Goal: Task Accomplishment & Management: Manage account settings

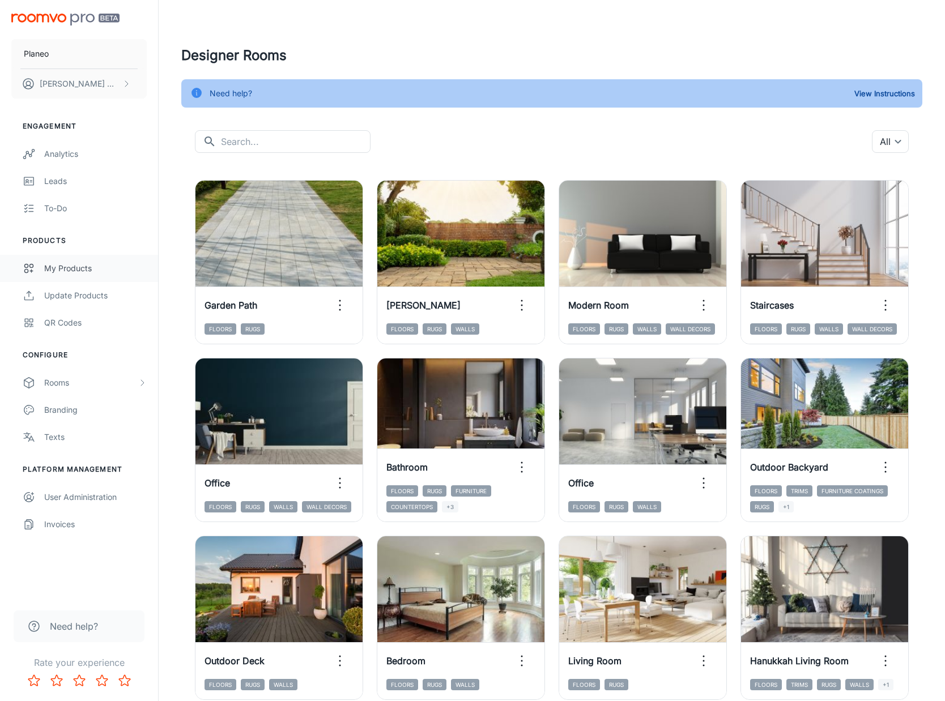
click at [66, 269] on div "My Products" at bounding box center [95, 268] width 103 height 12
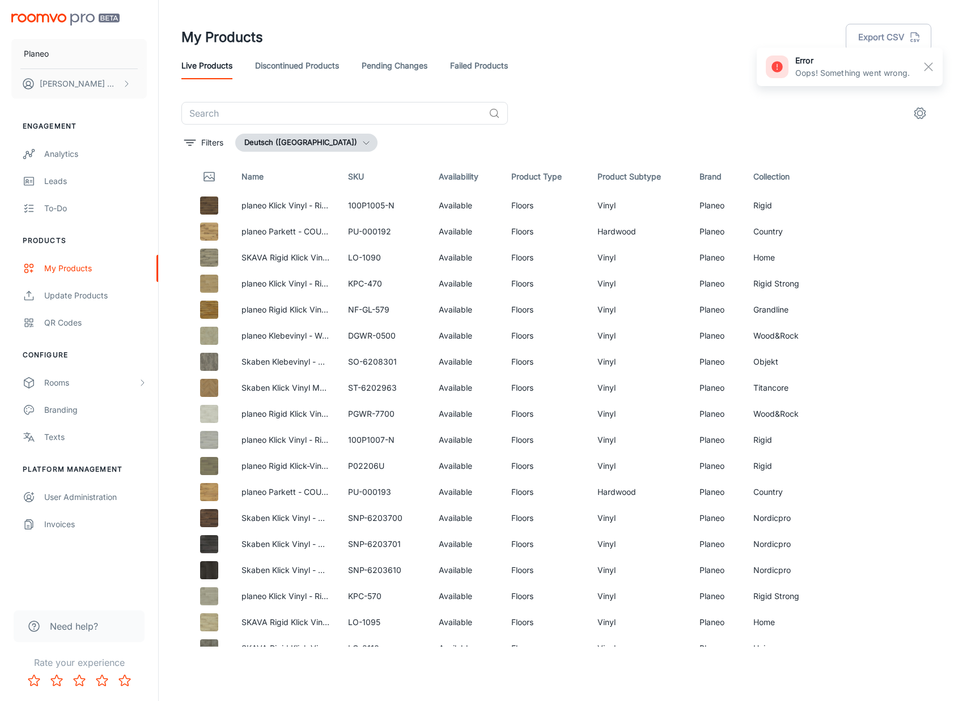
click at [478, 62] on link "Failed Products" at bounding box center [479, 65] width 58 height 27
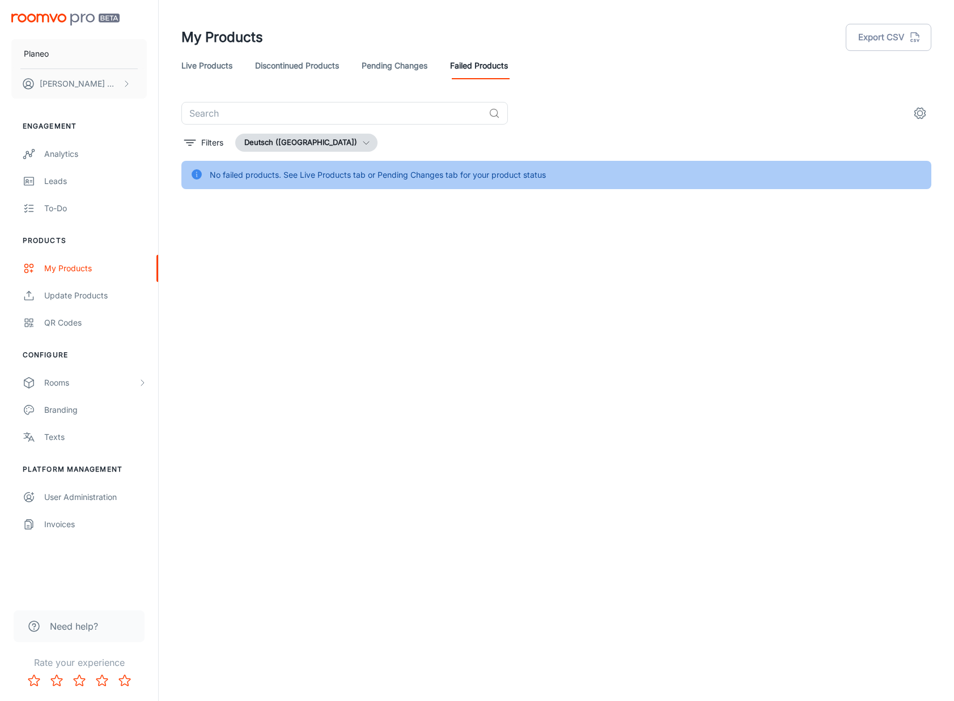
click at [206, 63] on link "Live Products" at bounding box center [206, 65] width 51 height 27
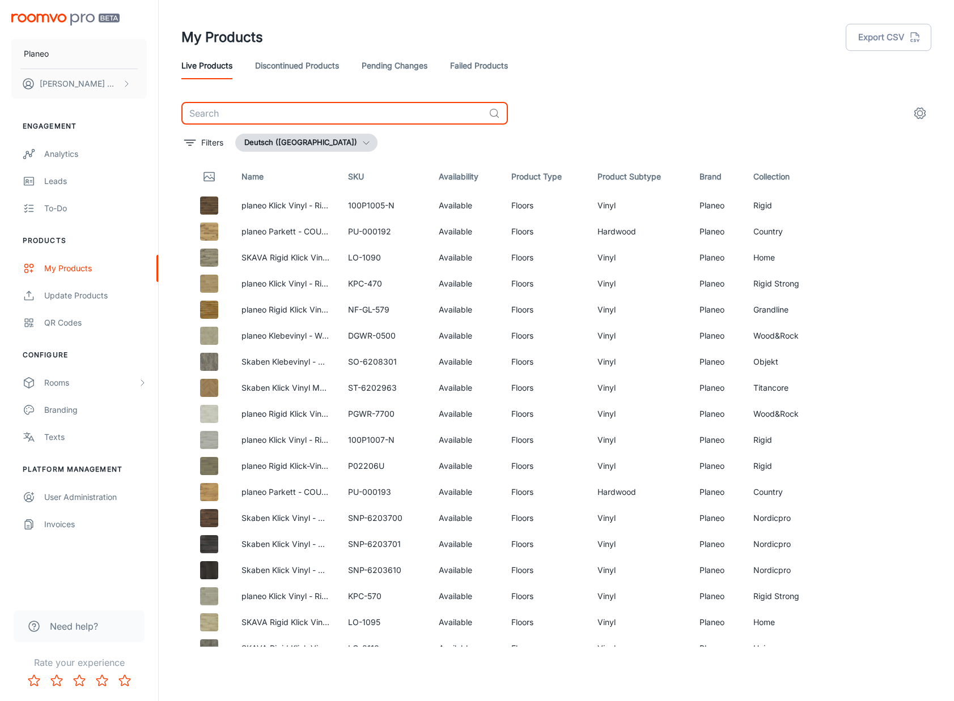
click at [250, 116] on input "text" at bounding box center [332, 113] width 303 height 23
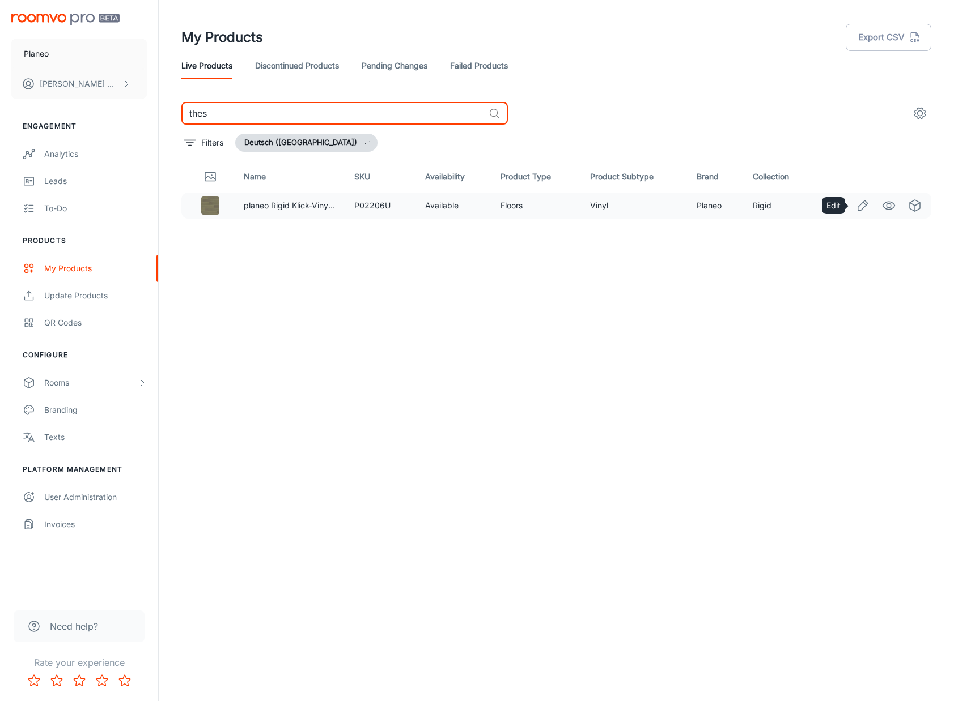
type input "thes"
click at [862, 207] on icon "Edit" at bounding box center [863, 206] width 14 height 14
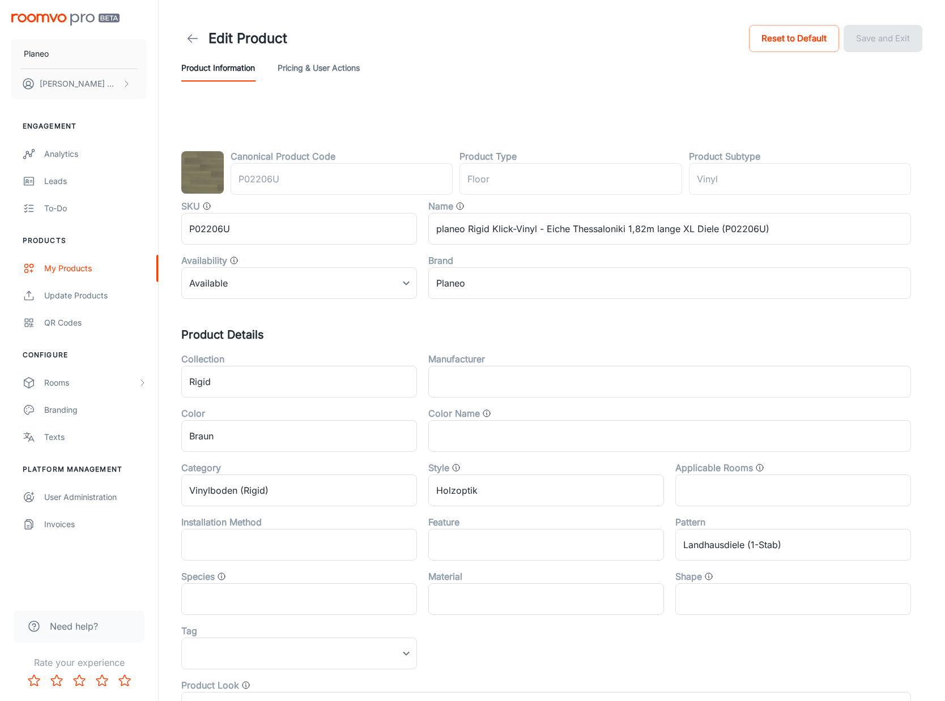
type input "Boden"
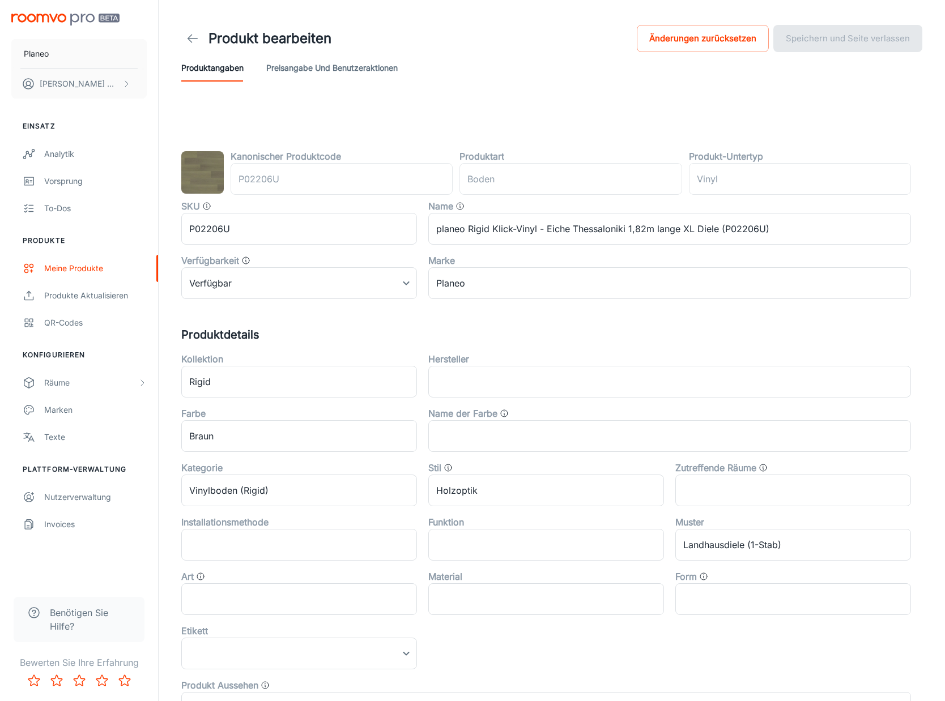
click at [202, 192] on div "SKU P02206U ​" at bounding box center [293, 217] width 247 height 54
click at [189, 42] on icon at bounding box center [193, 39] width 14 height 14
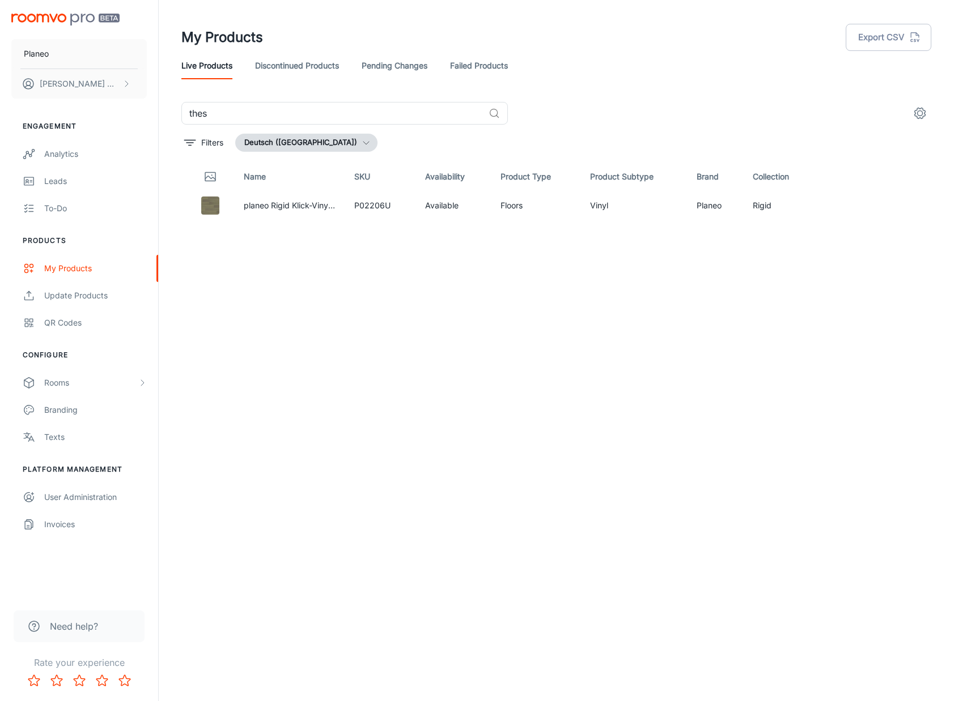
click at [696, 494] on div "Name SKU Availability Product Type Product Subtype Brand Collection planeo Rigi…" at bounding box center [556, 404] width 750 height 486
click at [321, 67] on link "Discontinued Products" at bounding box center [297, 65] width 84 height 27
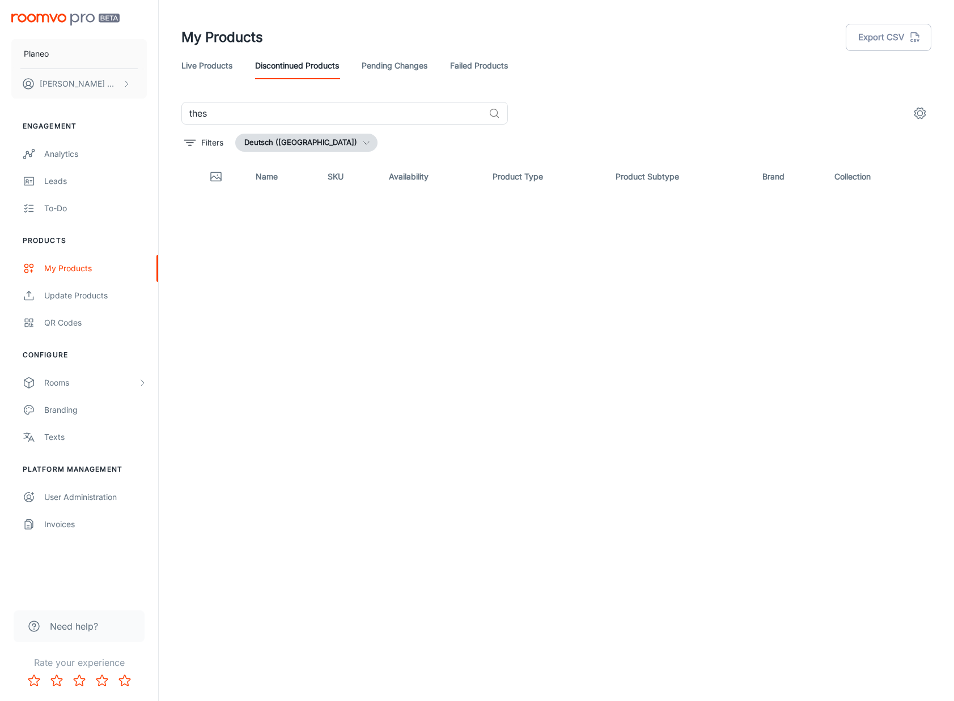
click at [209, 67] on link "Live Products" at bounding box center [206, 65] width 51 height 27
